Goal: Transaction & Acquisition: Download file/media

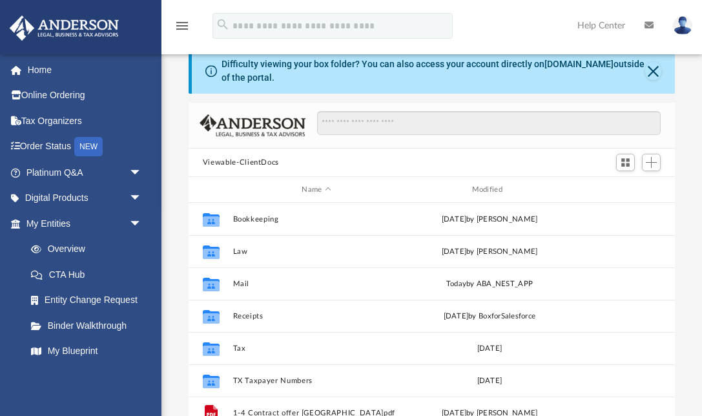
scroll to position [1, 1]
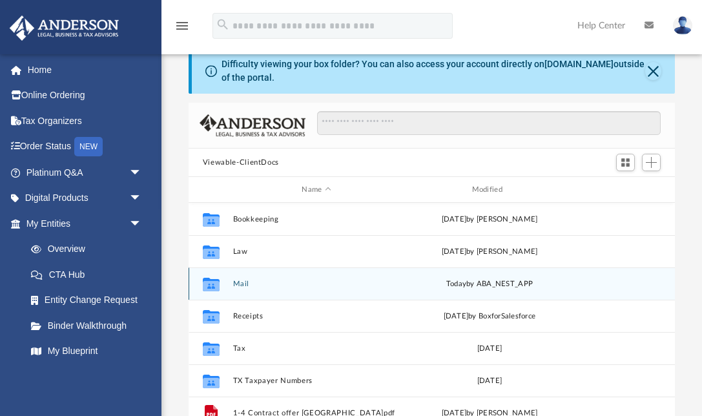
click at [241, 285] on button "Mail" at bounding box center [315, 283] width 167 height 8
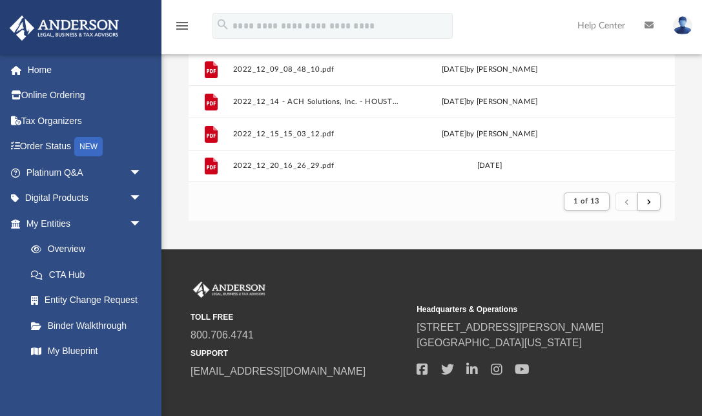
scroll to position [296, 0]
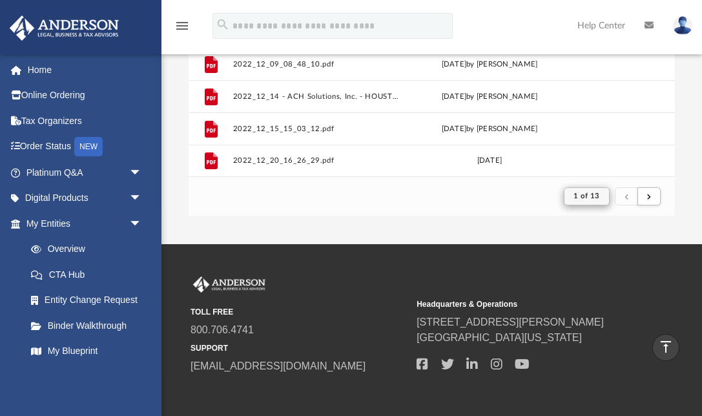
click at [596, 199] on span "1 of 13" at bounding box center [586, 195] width 26 height 7
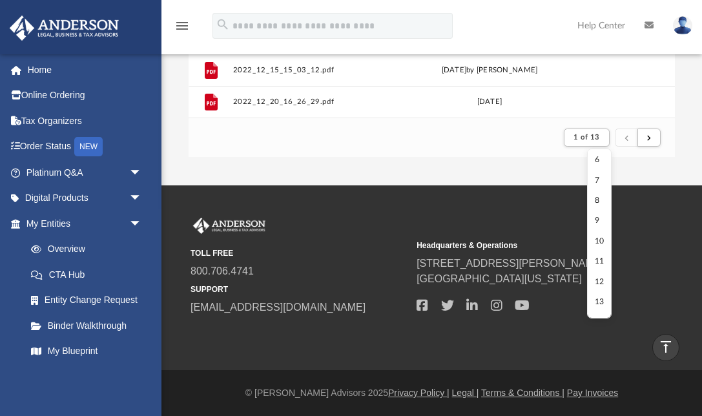
scroll to position [355, 0]
click at [594, 295] on li "13" at bounding box center [599, 302] width 10 height 14
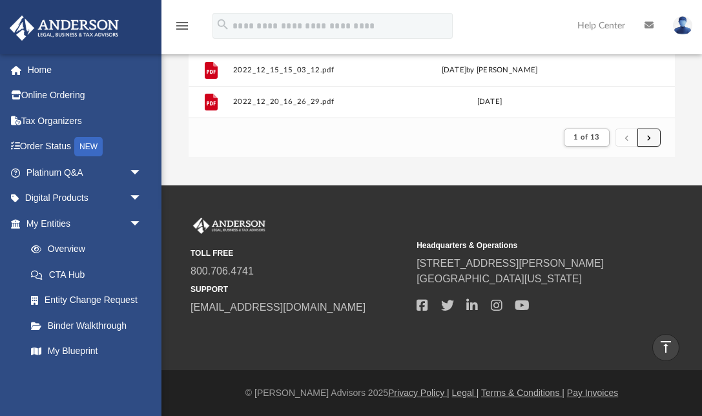
click at [651, 137] on button "submit" at bounding box center [648, 137] width 23 height 19
click at [651, 139] on span "submit" at bounding box center [649, 137] width 4 height 7
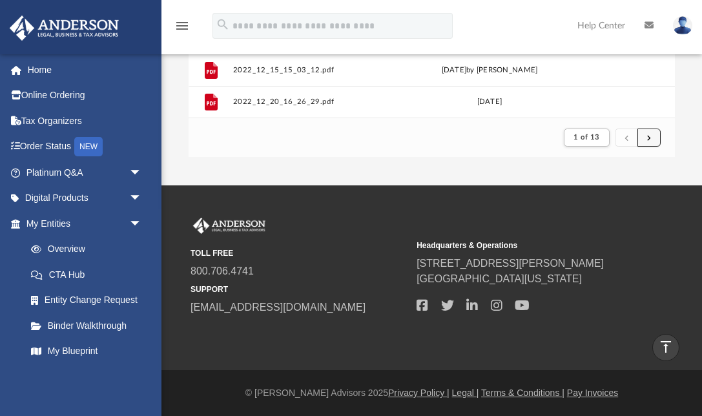
click at [651, 139] on span "submit" at bounding box center [649, 137] width 4 height 7
click at [647, 137] on span "submit" at bounding box center [649, 137] width 4 height 7
click at [650, 135] on span "submit" at bounding box center [649, 137] width 4 height 7
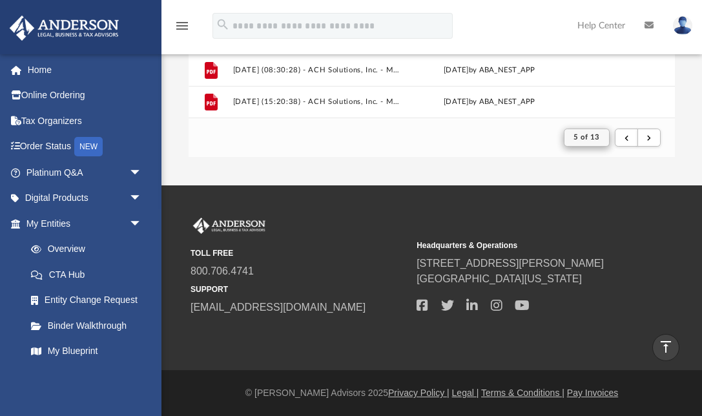
click at [604, 137] on button "5 of 13" at bounding box center [586, 137] width 46 height 18
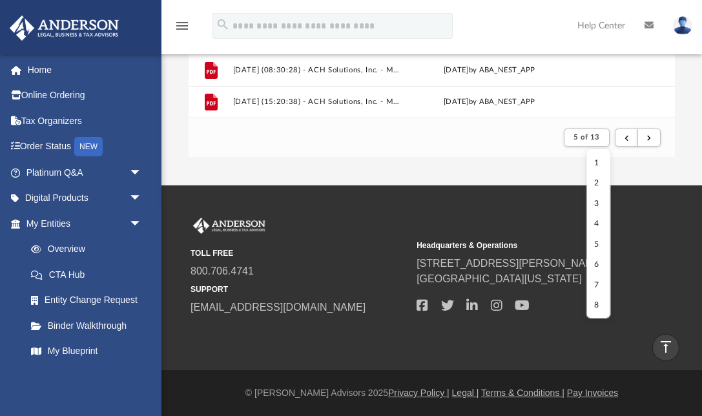
click at [596, 242] on li "5" at bounding box center [598, 245] width 10 height 14
click at [595, 303] on li "8" at bounding box center [598, 305] width 10 height 14
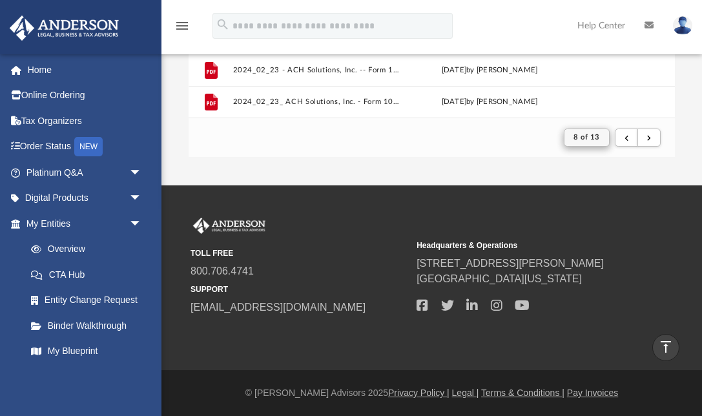
click at [593, 137] on span "8 of 13" at bounding box center [586, 137] width 26 height 7
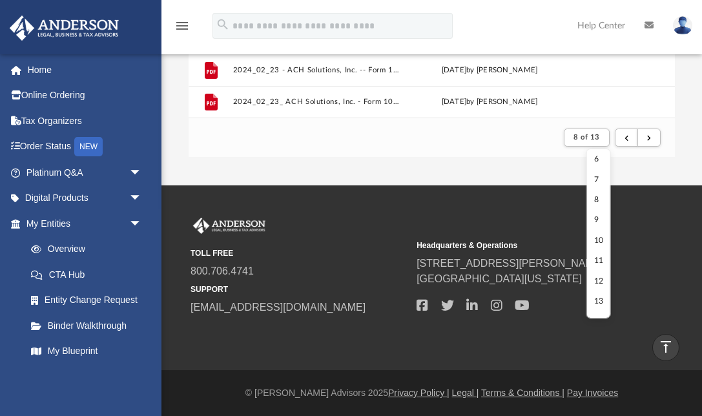
scroll to position [105, 0]
click at [597, 278] on li "12" at bounding box center [598, 282] width 10 height 14
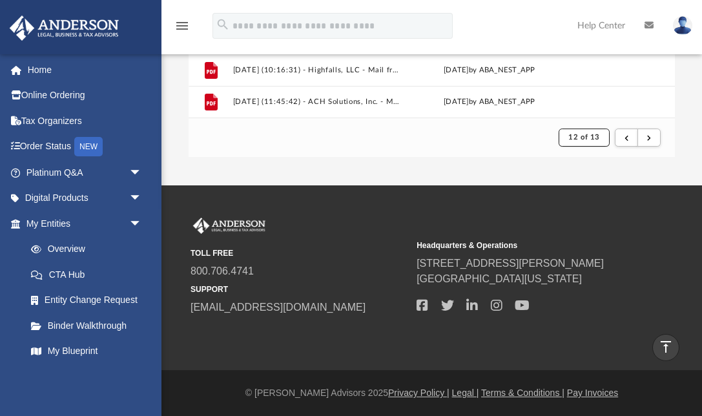
scroll to position [1385, 0]
click at [649, 137] on span "submit" at bounding box center [649, 137] width 4 height 7
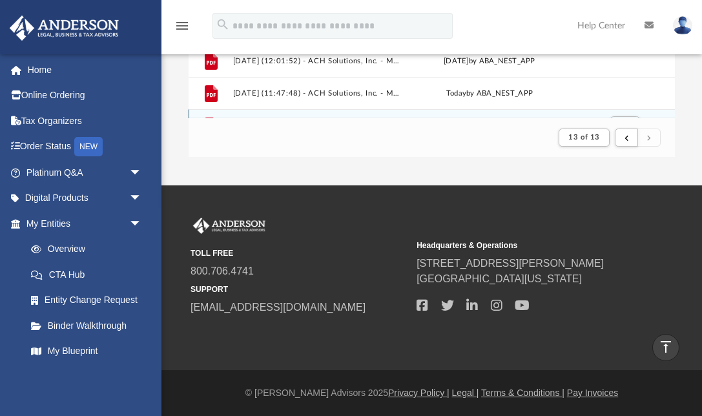
scroll to position [585, 0]
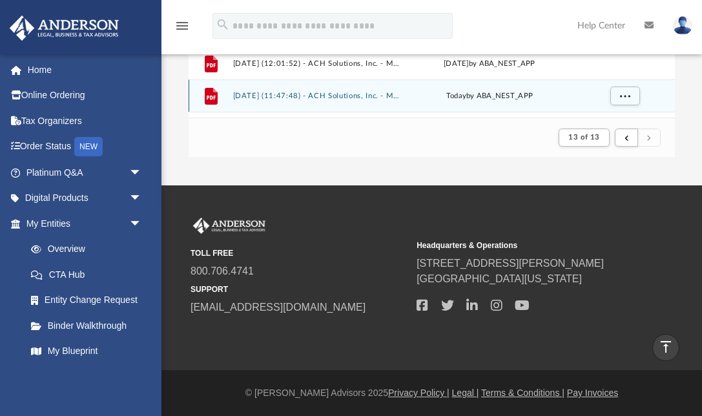
click at [357, 95] on button "2025.09.23 (11:47:48) - ACH Solutions, Inc. - Mail.pdf" at bounding box center [315, 96] width 167 height 8
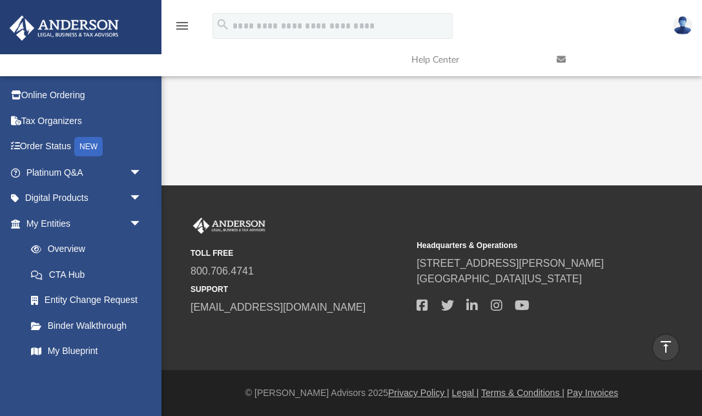
scroll to position [145, 0]
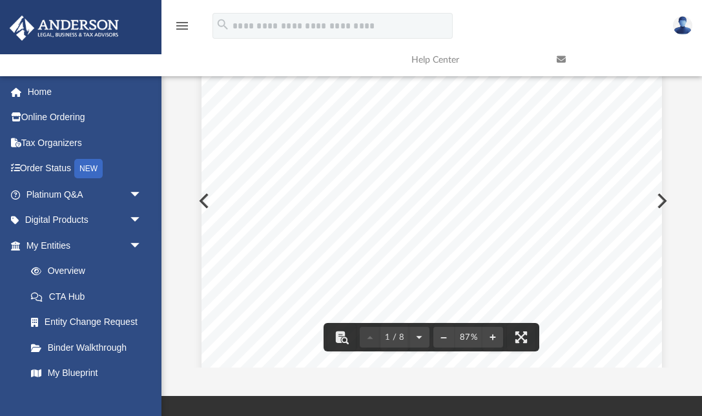
click at [192, 201] on button "Preview" at bounding box center [202, 201] width 28 height 36
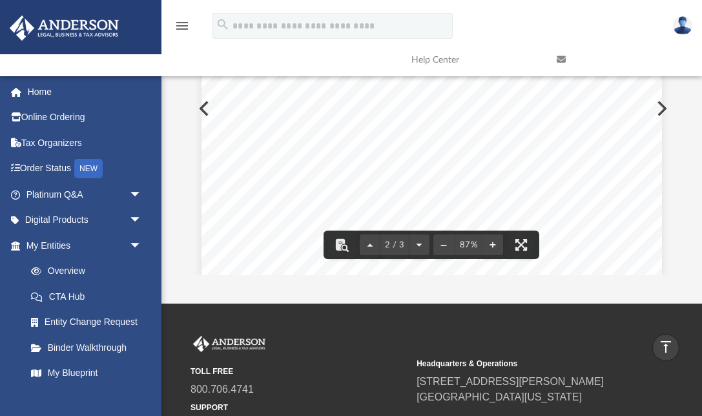
scroll to position [746, 0]
click at [194, 104] on button "Preview" at bounding box center [202, 108] width 28 height 36
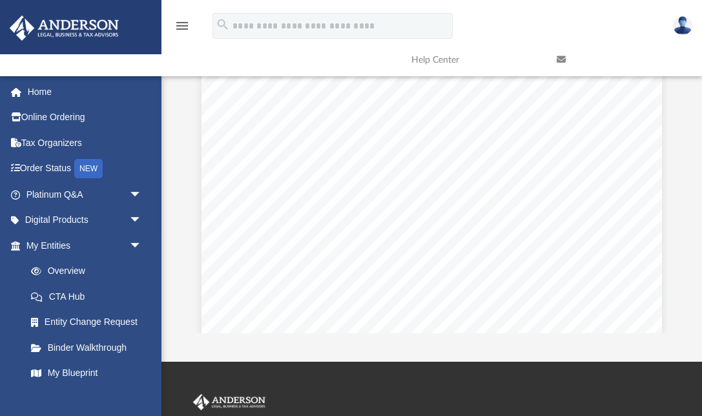
scroll to position [880, 0]
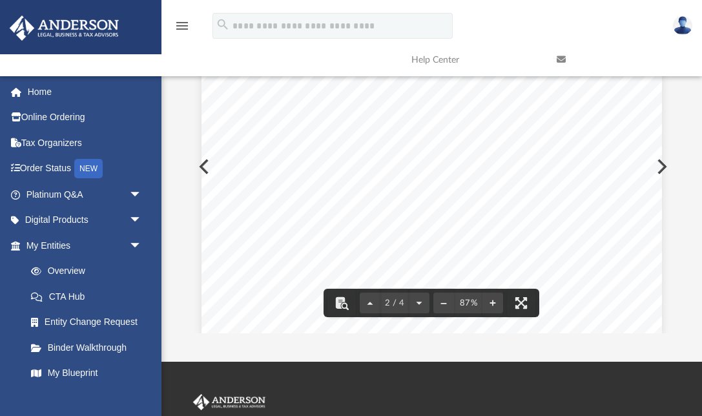
click at [197, 161] on button "Preview" at bounding box center [202, 166] width 28 height 36
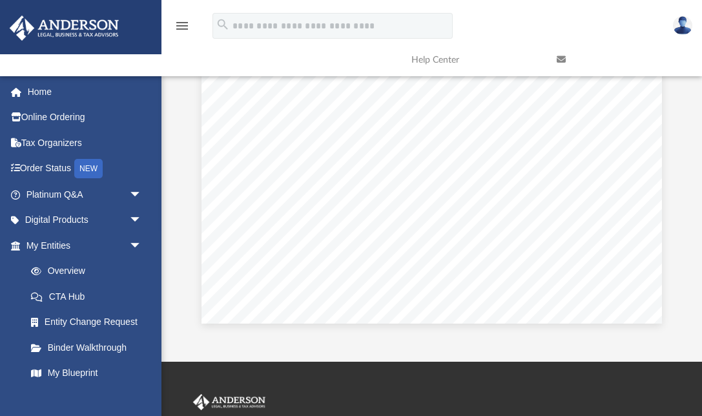
scroll to position [889, 0]
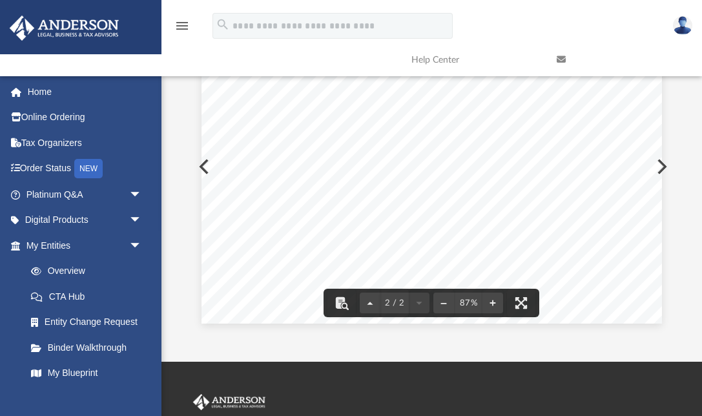
click at [198, 162] on button "Preview" at bounding box center [202, 166] width 28 height 36
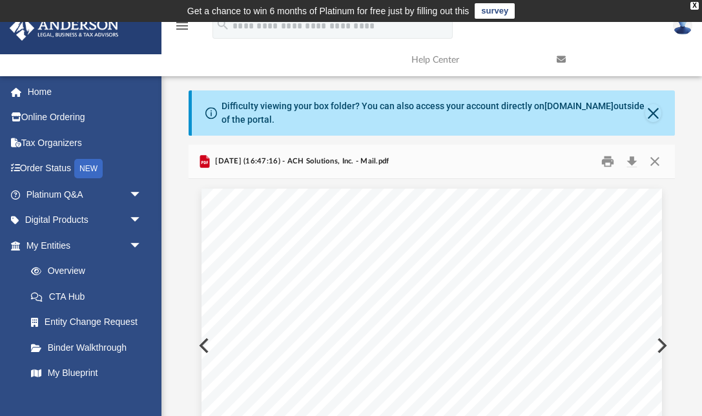
scroll to position [0, 0]
click at [197, 344] on button "Preview" at bounding box center [202, 345] width 28 height 36
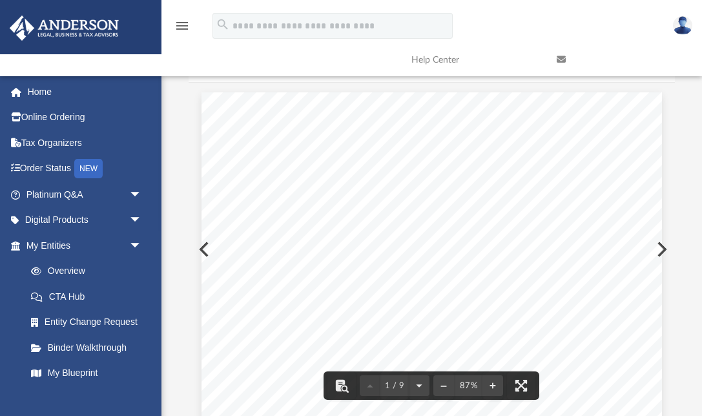
click at [196, 244] on button "Preview" at bounding box center [202, 249] width 28 height 36
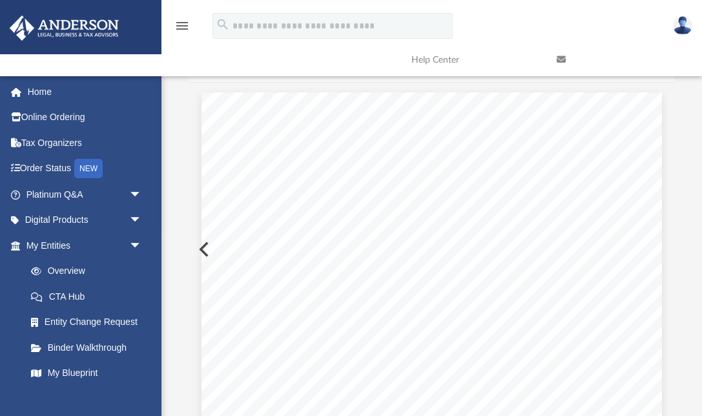
click at [196, 244] on button "Preview" at bounding box center [202, 249] width 28 height 36
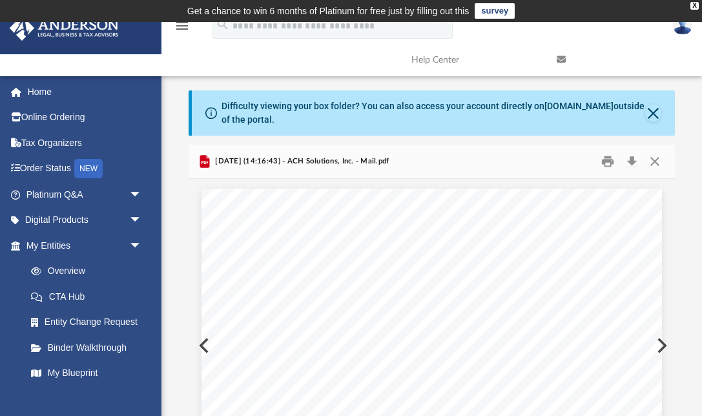
scroll to position [0, 0]
click at [632, 157] on button "Download" at bounding box center [631, 162] width 23 height 20
click at [198, 346] on button "Preview" at bounding box center [202, 345] width 28 height 36
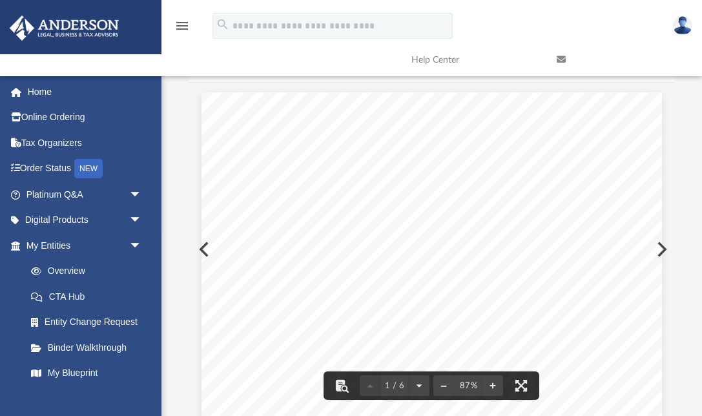
click at [195, 245] on button "Preview" at bounding box center [202, 249] width 28 height 36
click at [196, 248] on button "Preview" at bounding box center [202, 249] width 28 height 36
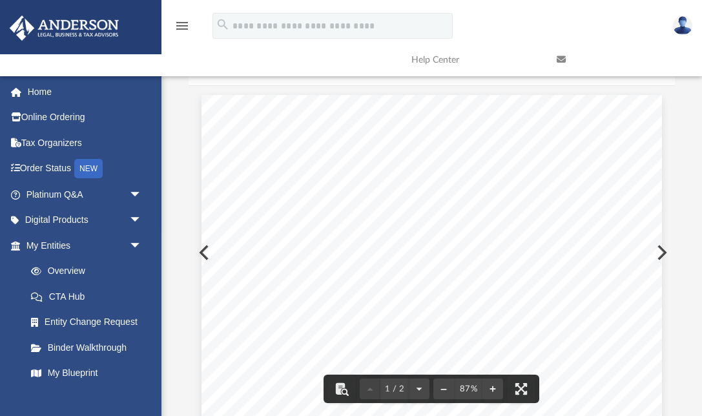
scroll to position [75, 0]
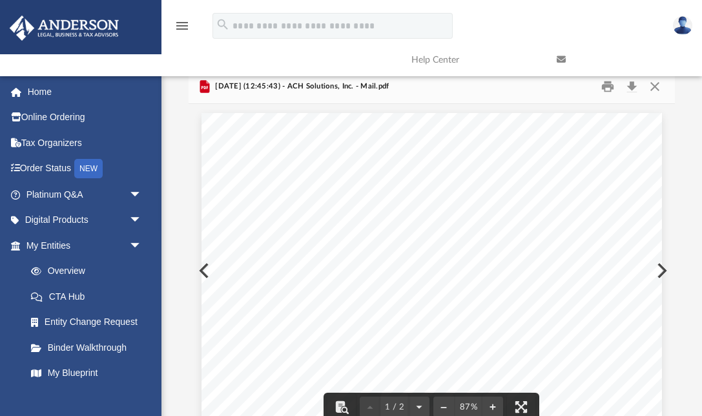
click at [197, 274] on button "Preview" at bounding box center [202, 270] width 28 height 36
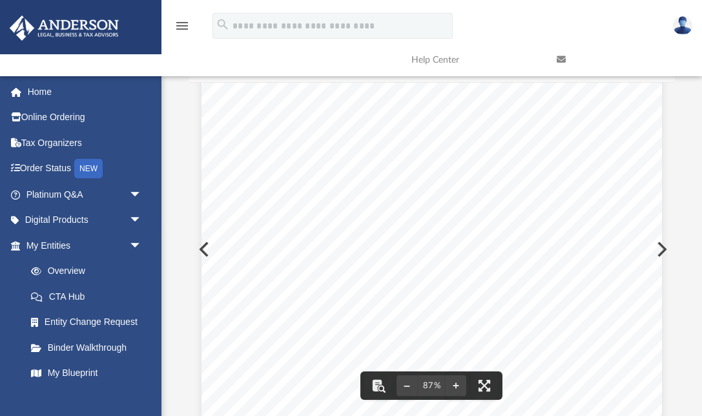
scroll to position [220, 0]
click at [197, 249] on button "Preview" at bounding box center [202, 249] width 28 height 36
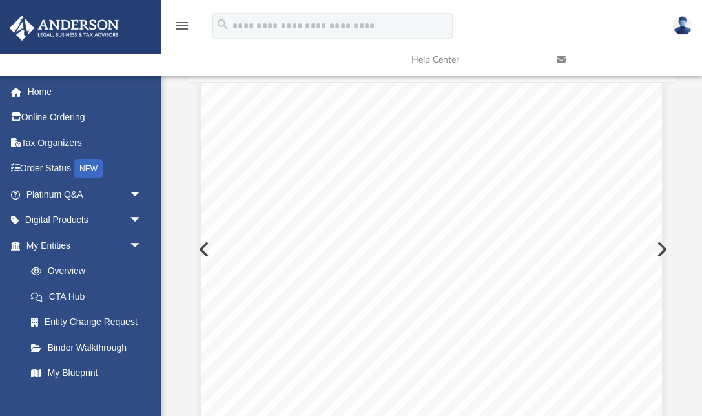
scroll to position [650, 0]
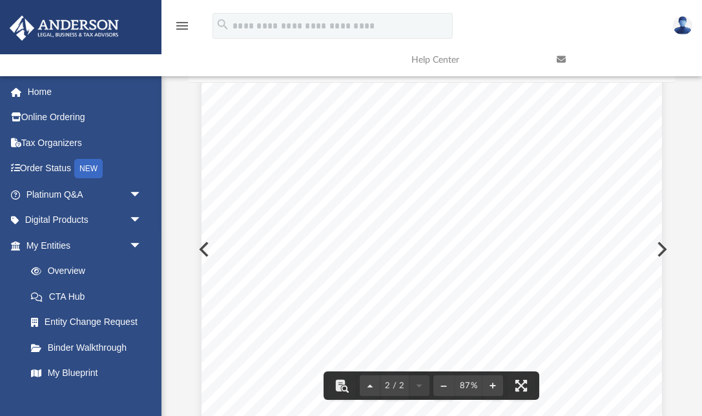
click at [198, 245] on button "Preview" at bounding box center [202, 249] width 28 height 36
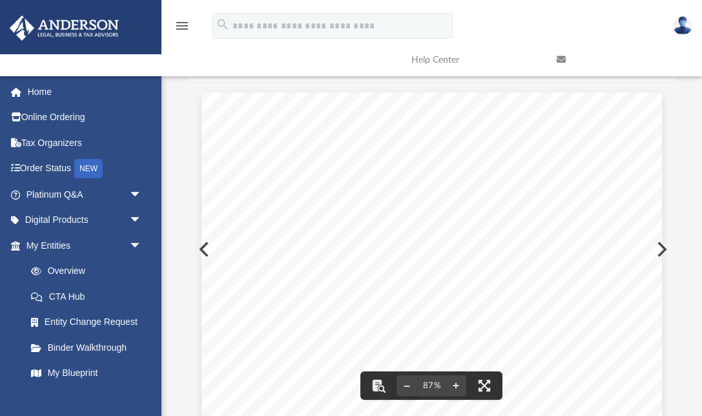
scroll to position [0, 0]
click at [198, 251] on button "Preview" at bounding box center [202, 249] width 28 height 36
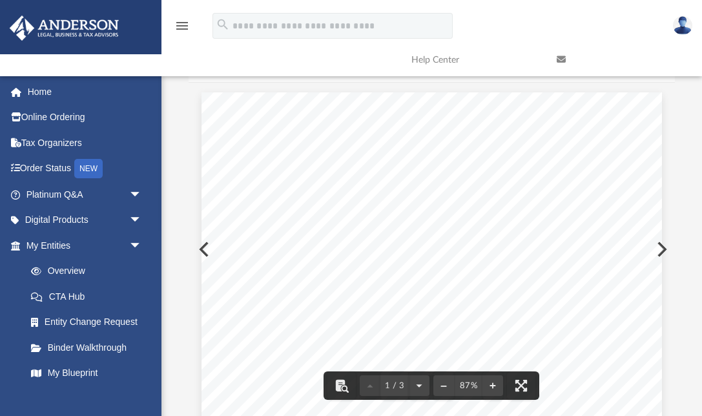
click at [197, 248] on button "Preview" at bounding box center [202, 249] width 28 height 36
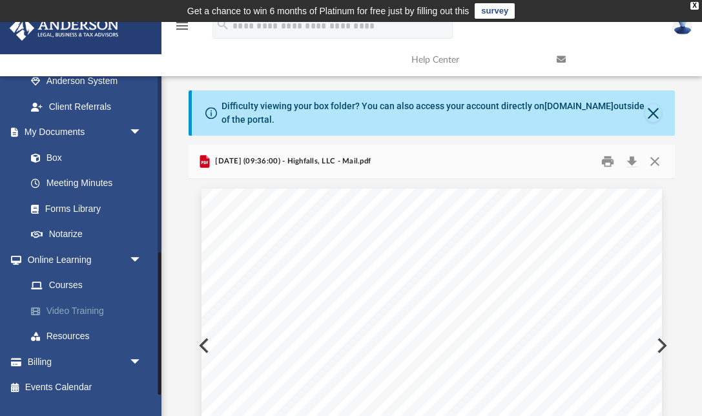
scroll to position [393, 0]
click at [49, 155] on link "Box" at bounding box center [89, 158] width 143 height 26
click at [56, 150] on link "Box" at bounding box center [89, 158] width 143 height 26
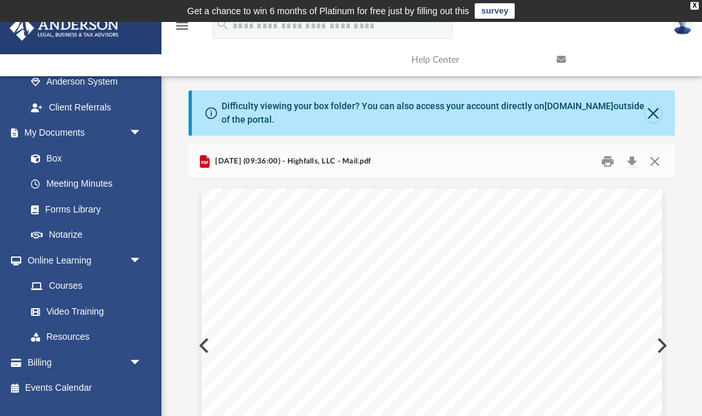
scroll to position [0, 0]
click at [657, 158] on button "Close" at bounding box center [654, 162] width 23 height 20
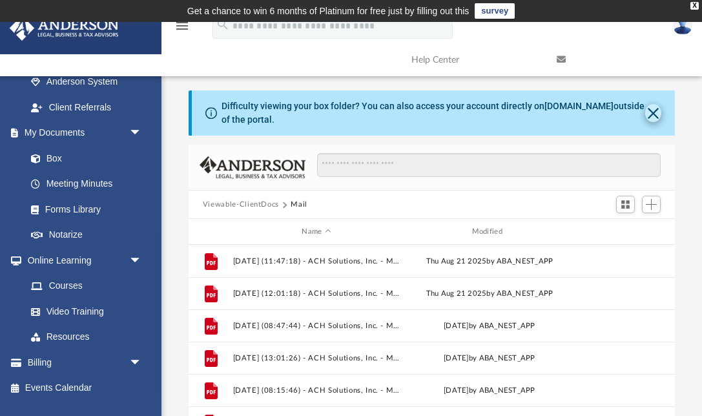
click at [656, 115] on button "Close" at bounding box center [653, 113] width 16 height 18
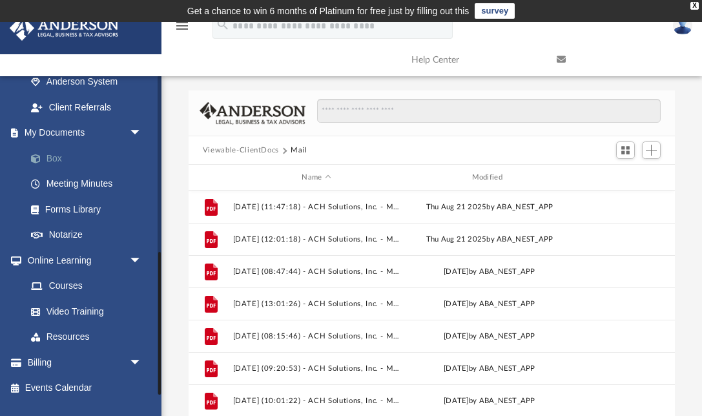
click at [57, 156] on link "Box" at bounding box center [89, 158] width 143 height 26
click at [57, 128] on link "My Documents arrow_drop_down" at bounding box center [85, 133] width 152 height 26
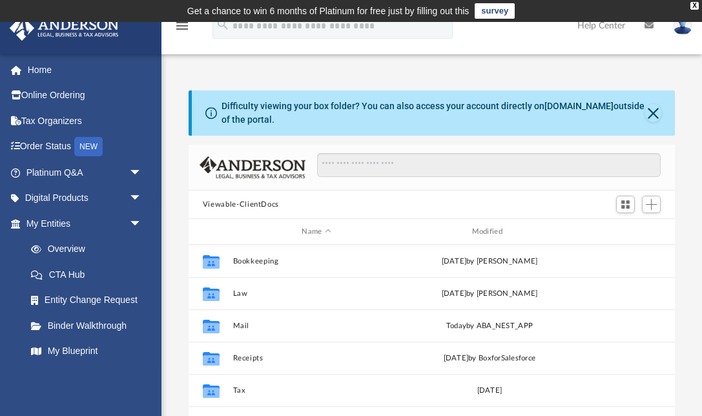
scroll to position [294, 487]
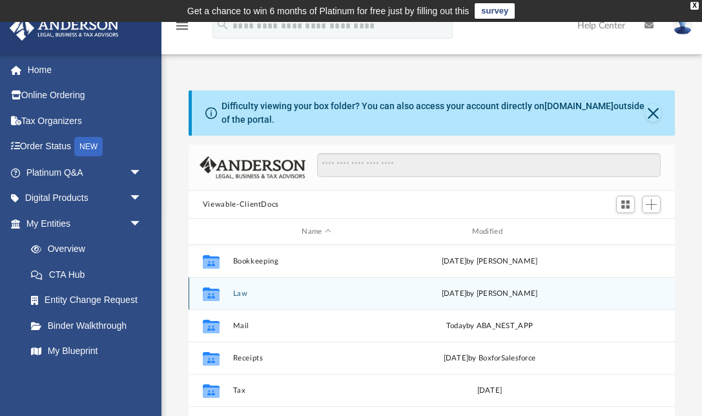
click at [242, 294] on button "Law" at bounding box center [315, 293] width 167 height 8
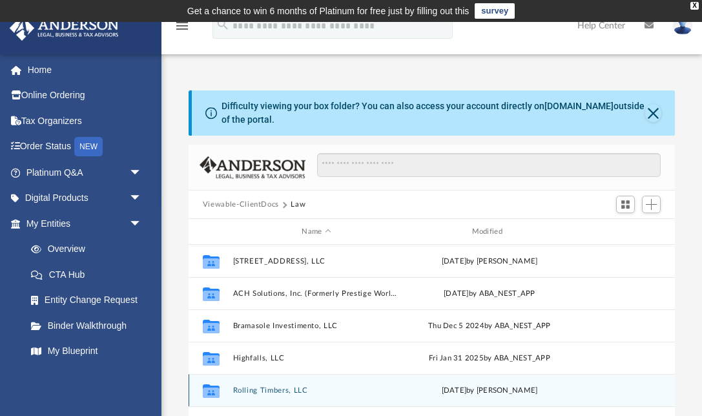
click at [270, 394] on button "Rolling Timbers, LLC" at bounding box center [315, 390] width 167 height 8
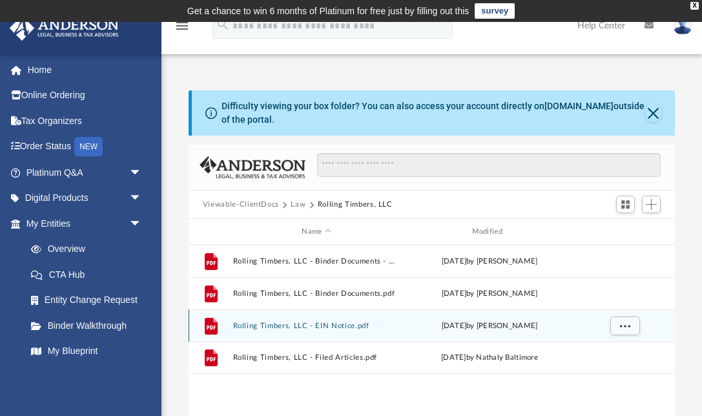
click at [290, 326] on button "Rolling Timbers, LLC - EIN Notice.pdf" at bounding box center [315, 325] width 167 height 8
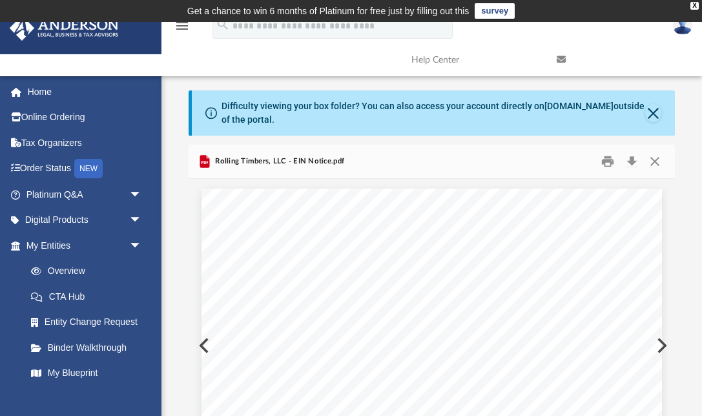
scroll to position [0, 0]
click at [633, 161] on button "Download" at bounding box center [631, 162] width 23 height 20
